Goal: Find specific page/section: Find specific page/section

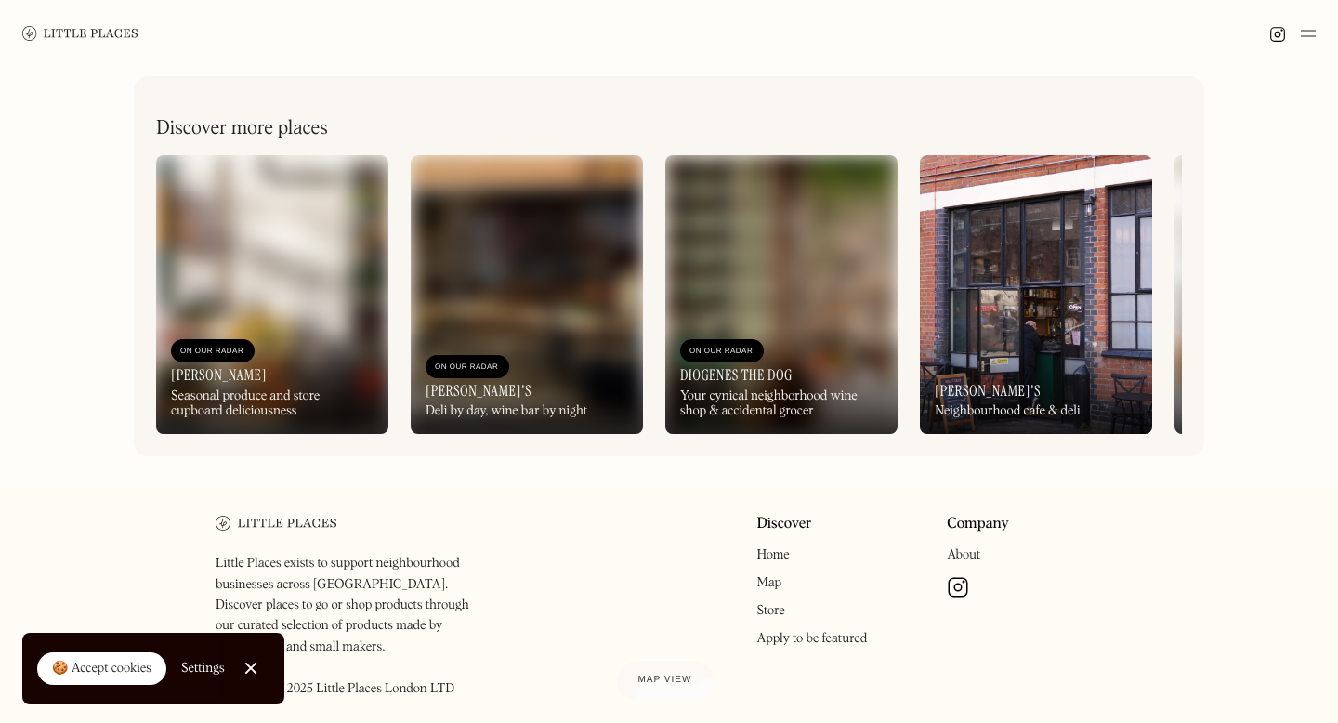
scroll to position [679, 0]
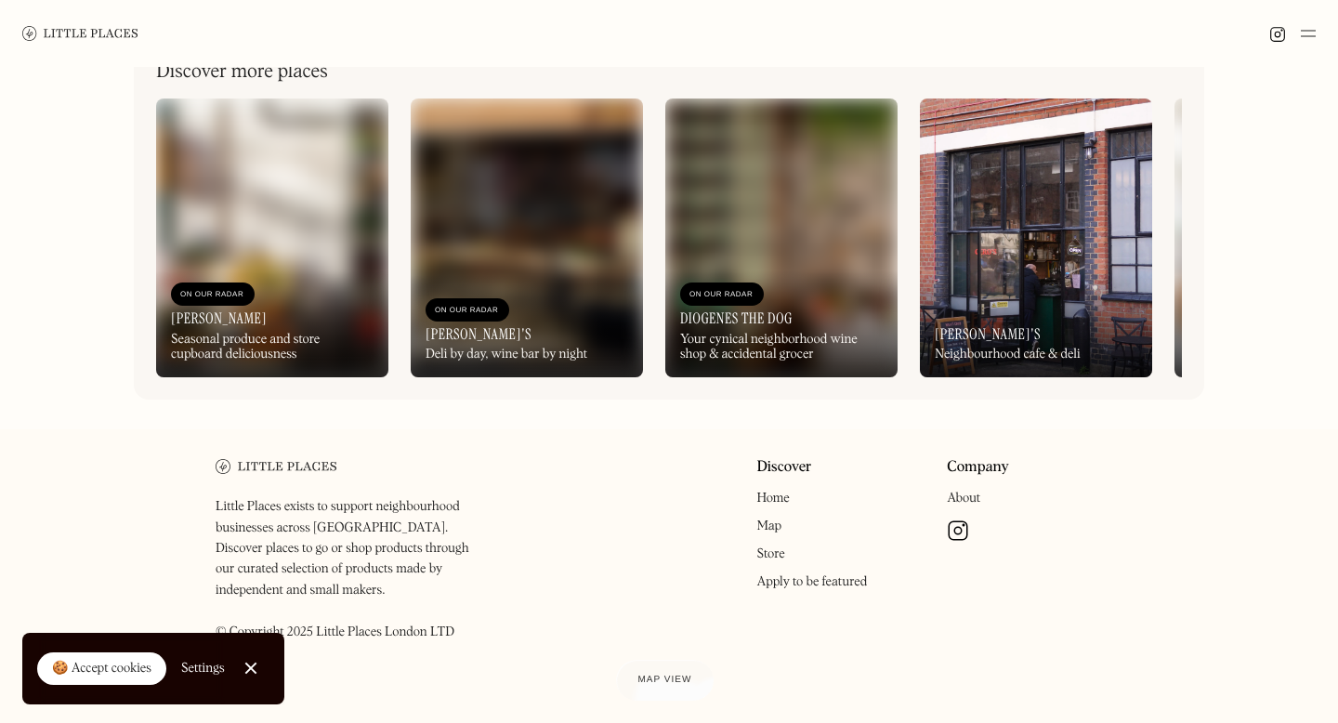
click at [776, 554] on link "Store" at bounding box center [770, 553] width 28 height 13
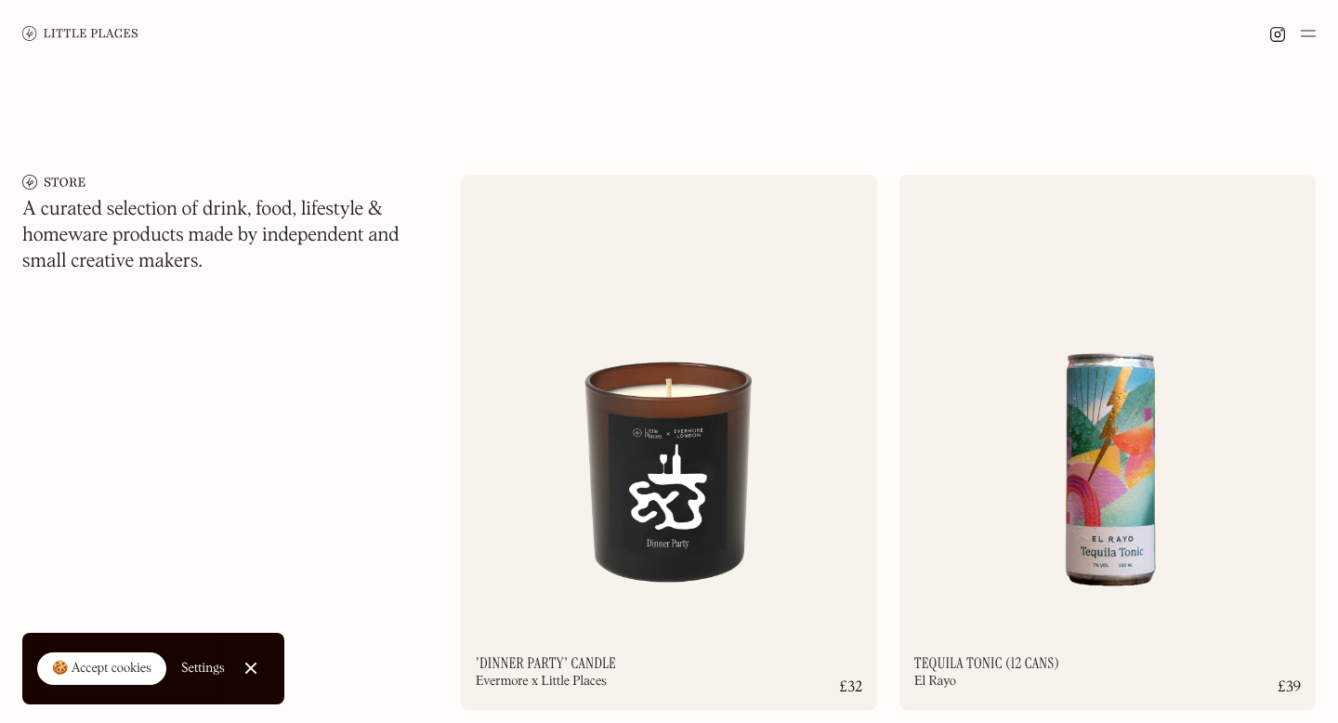
click at [1308, 33] on img at bounding box center [1308, 33] width 15 height 22
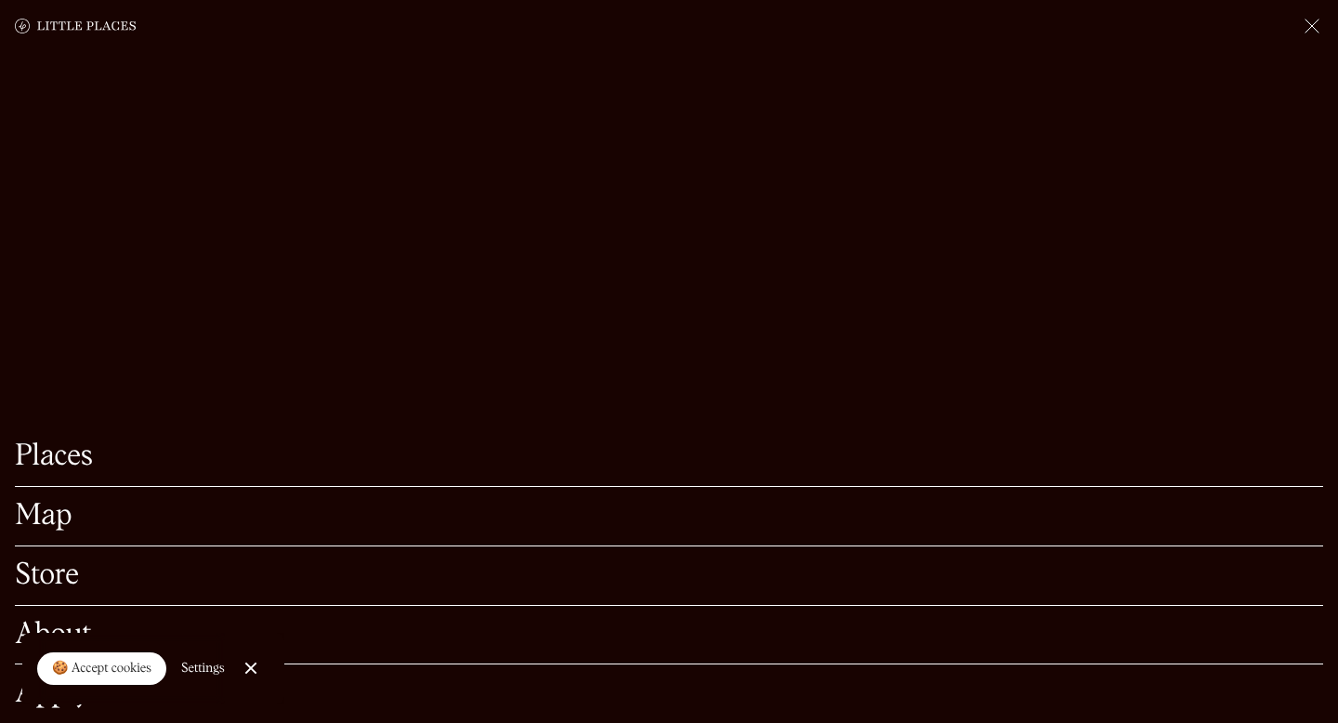
scroll to position [180, 0]
click at [73, 459] on link "Places" at bounding box center [669, 456] width 1308 height 29
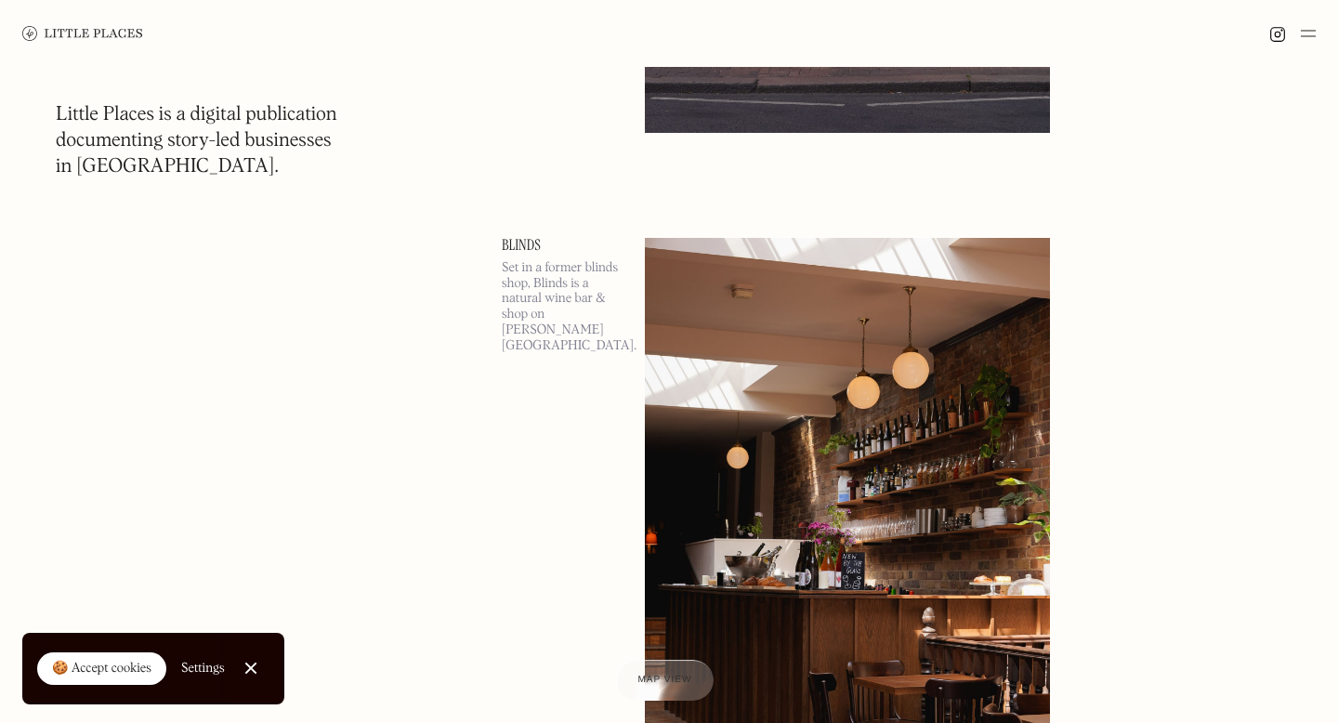
scroll to position [13961, 0]
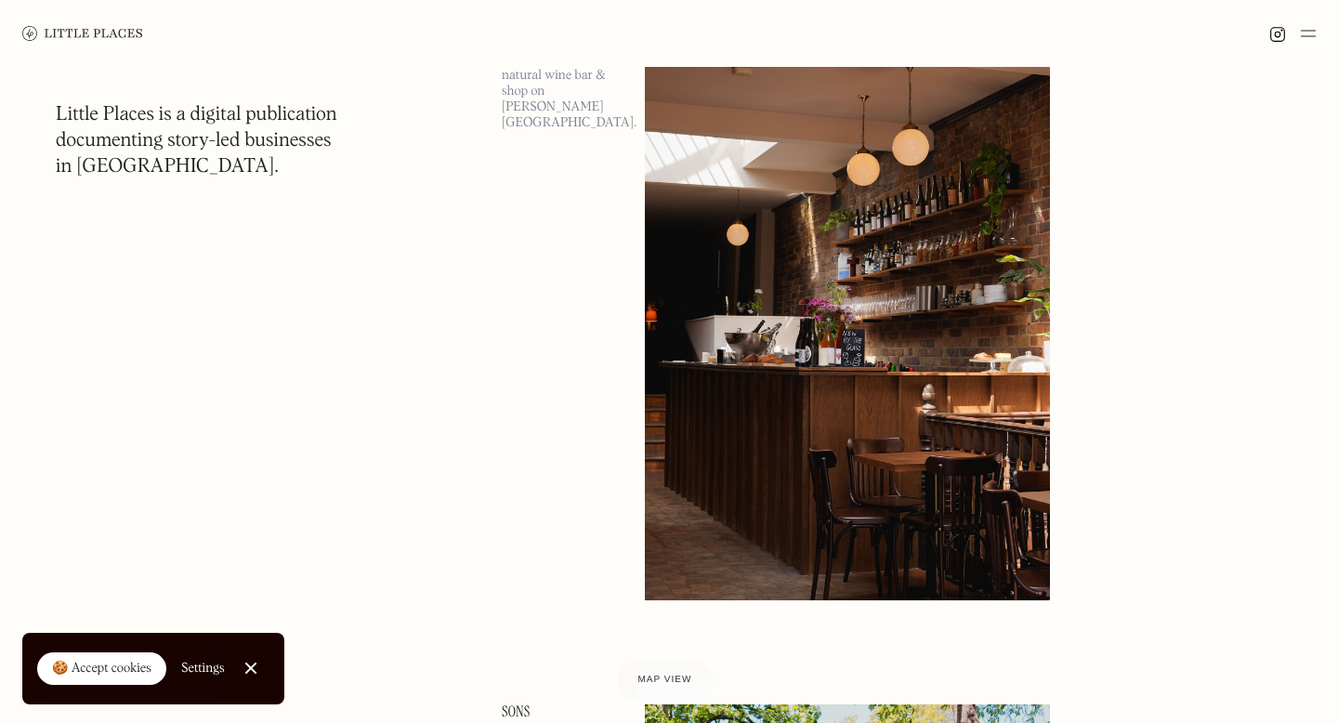
click at [1309, 40] on img at bounding box center [1308, 33] width 15 height 22
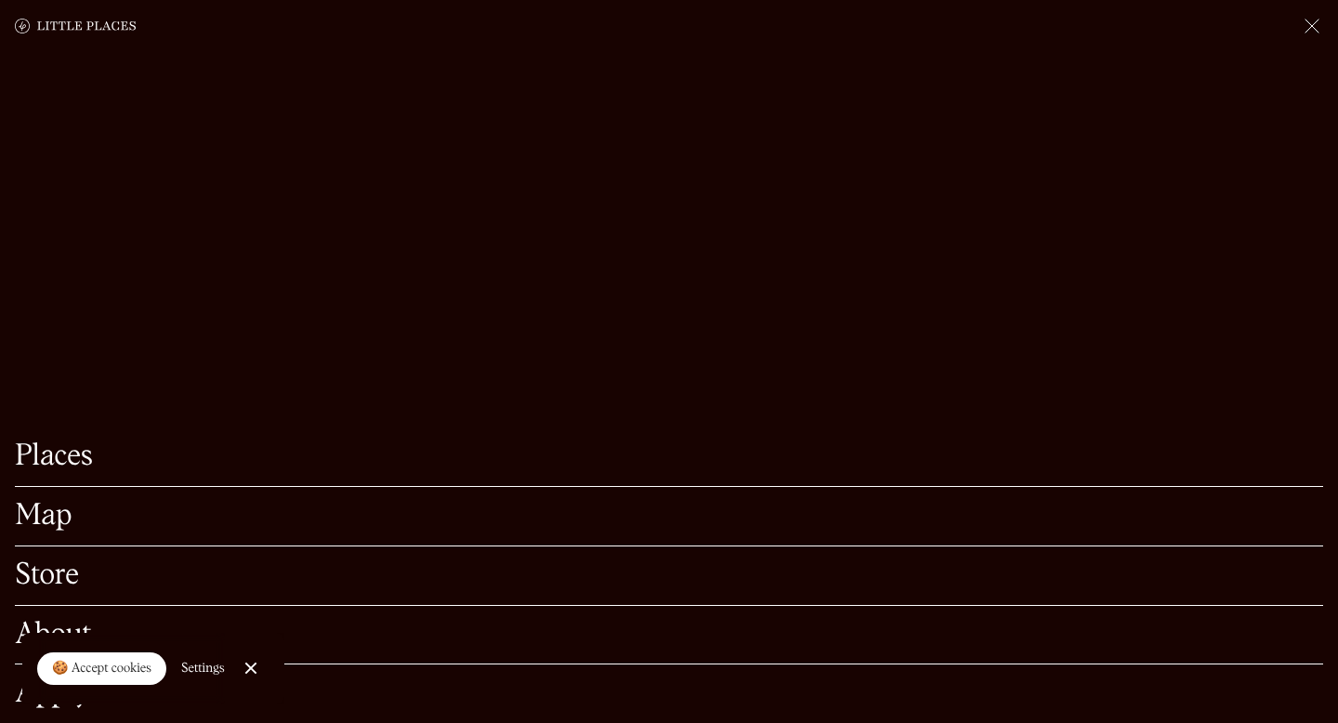
scroll to position [14177, 0]
click at [251, 670] on div at bounding box center [250, 669] width 12 height 12
click at [49, 584] on link "Store" at bounding box center [669, 575] width 1308 height 29
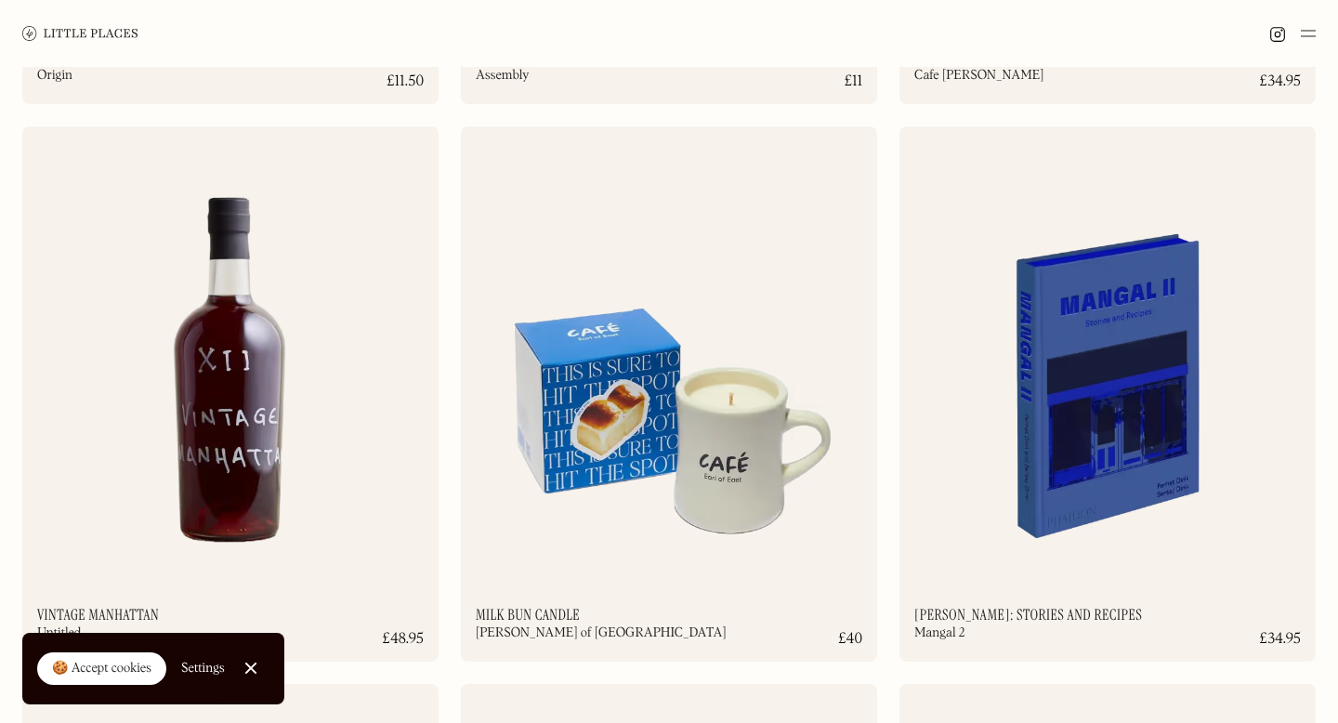
scroll to position [2950, 0]
